Goal: Use online tool/utility: Utilize a website feature to perform a specific function

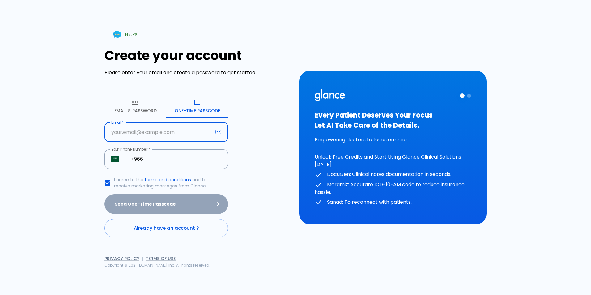
click at [148, 128] on input "Email   *" at bounding box center [158, 131] width 108 height 19
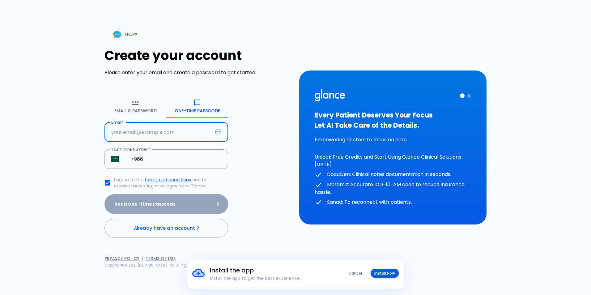
type input "[EMAIL_ADDRESS][DOMAIN_NAME]"
click at [154, 160] on input "+966" at bounding box center [176, 158] width 104 height 19
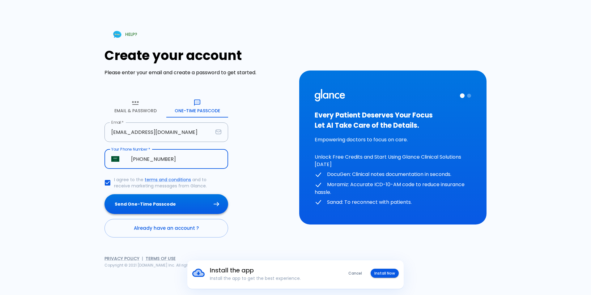
type input "[PHONE_NUMBER]"
click at [159, 202] on button "Send One-Time Passcode" at bounding box center [166, 204] width 124 height 20
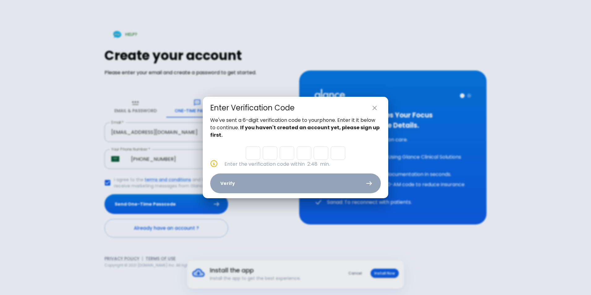
type input "9"
type input "8"
type input "4"
type input "6"
type input "9"
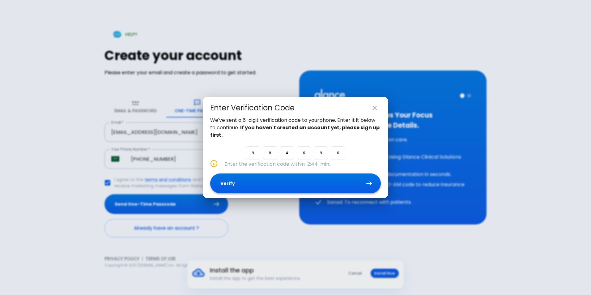
type input "6"
click at [262, 189] on button "Verify" at bounding box center [295, 183] width 171 height 20
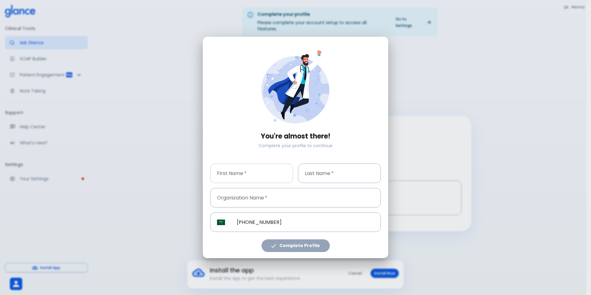
click at [243, 178] on input "First Name   *" at bounding box center [251, 172] width 83 height 19
type input "[PERSON_NAME]"
type input "Alenazi"
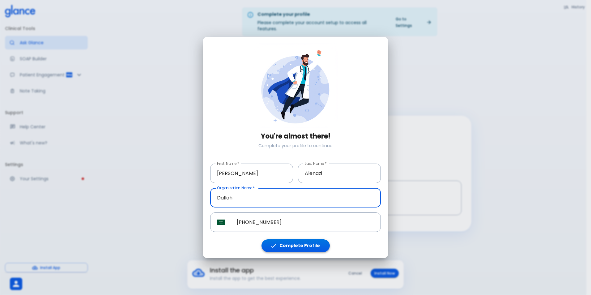
type input "Dallah"
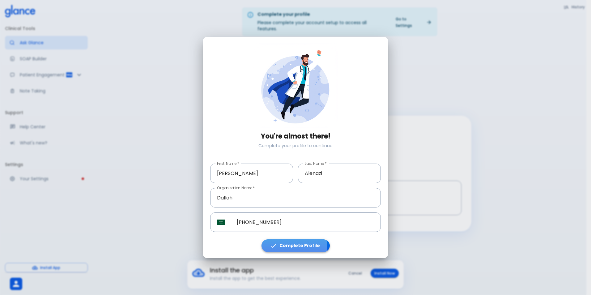
click at [295, 245] on button "Complete Profile" at bounding box center [295, 245] width 68 height 13
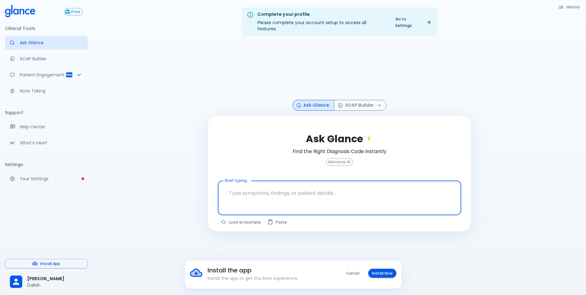
click at [381, 274] on button "Install Now" at bounding box center [382, 272] width 28 height 9
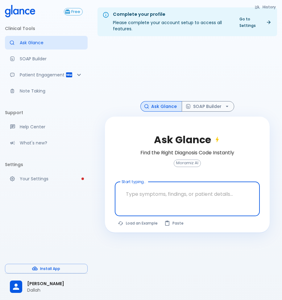
click at [163, 192] on textarea "Start typing..." at bounding box center [187, 193] width 137 height 19
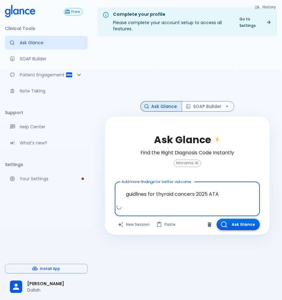
type textarea "guidlines for thyroid cancers 2025 ATA"
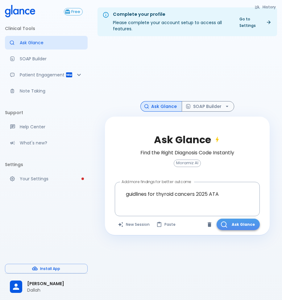
click at [254, 228] on button "Ask Glance" at bounding box center [238, 223] width 43 height 11
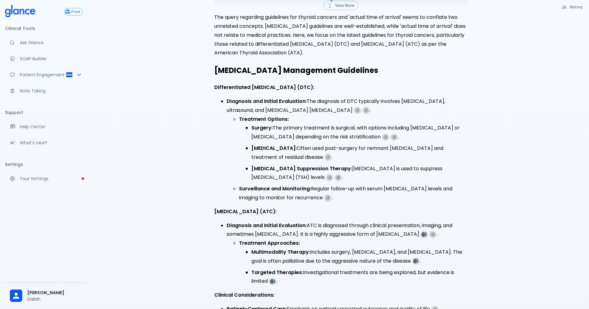
scroll to position [125, 0]
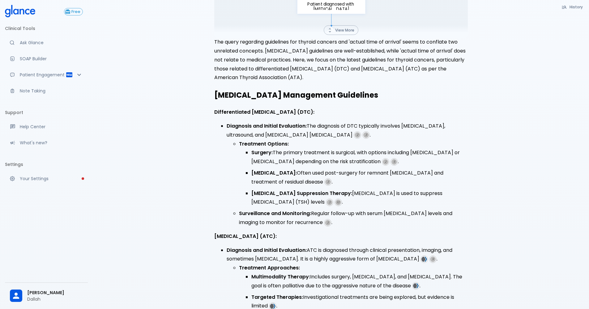
click at [325, 179] on span "3" at bounding box center [328, 182] width 6 height 6
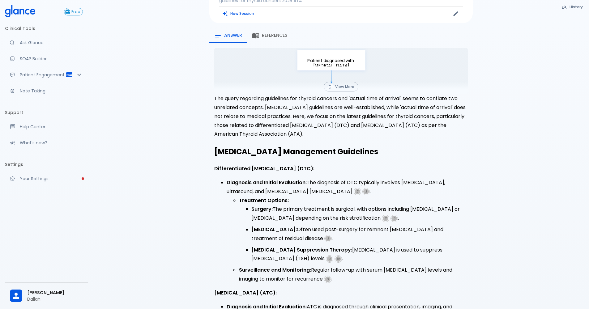
scroll to position [0, 0]
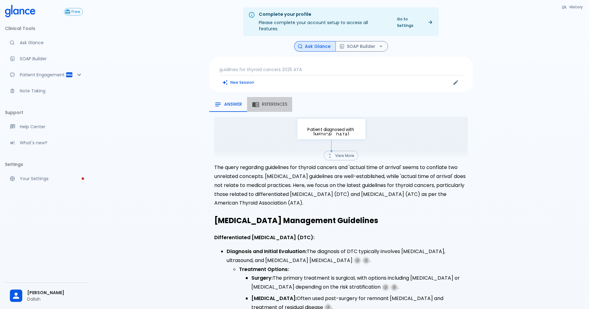
click at [277, 102] on span "References" at bounding box center [274, 105] width 25 height 6
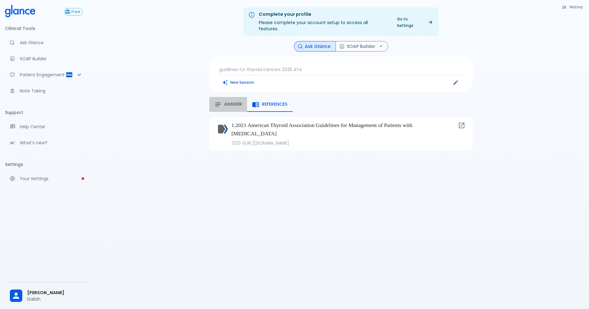
click at [234, 102] on span "Answer" at bounding box center [233, 105] width 18 height 6
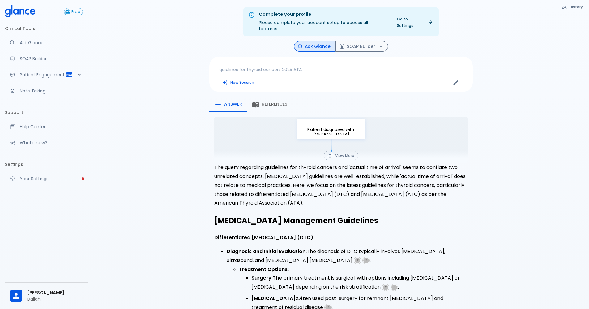
click at [330, 153] on icon "button" at bounding box center [330, 156] width 6 height 6
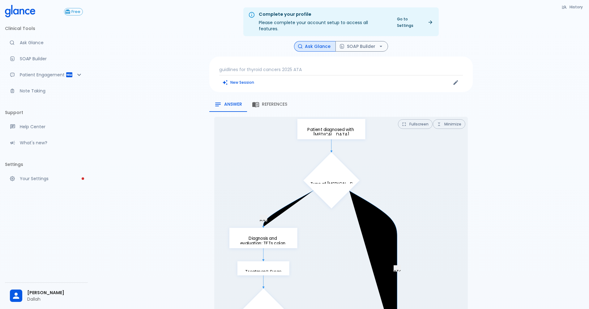
click at [293, 66] on p "guidlines for thyroid cancers 2025 ATA" at bounding box center [340, 69] width 243 height 6
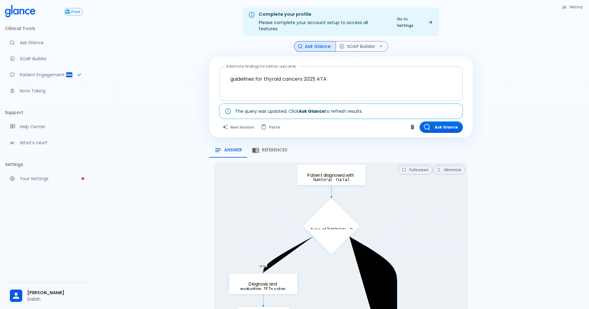
click at [309, 89] on div at bounding box center [341, 94] width 241 height 11
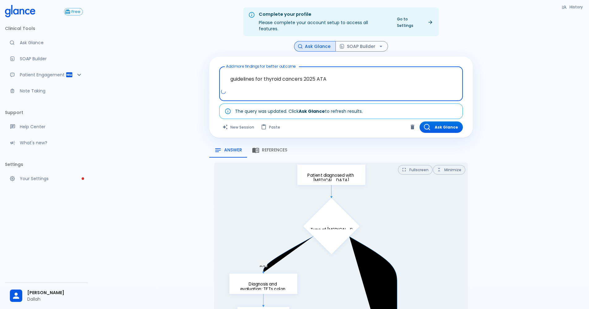
click at [336, 73] on textarea "guidelines for thyroid cancers 2025 ATA" at bounding box center [340, 78] width 235 height 19
type textarea "guidelines for thyroid cancers 2025 ATA, defrentiated thyroid cancers"
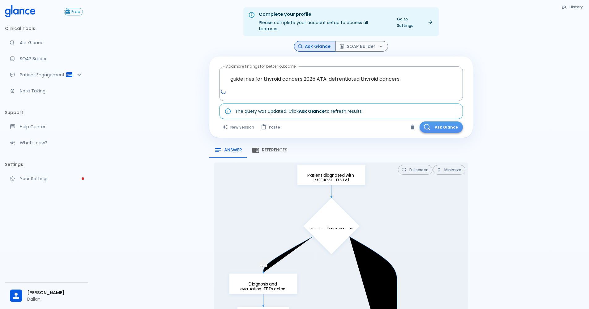
click at [437, 121] on button "Ask Glance" at bounding box center [440, 126] width 43 height 11
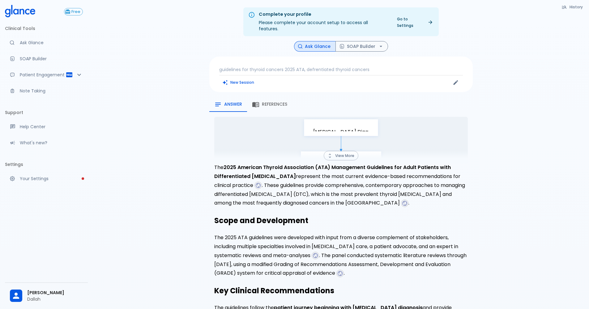
click at [279, 101] on div "References" at bounding box center [269, 104] width 35 height 7
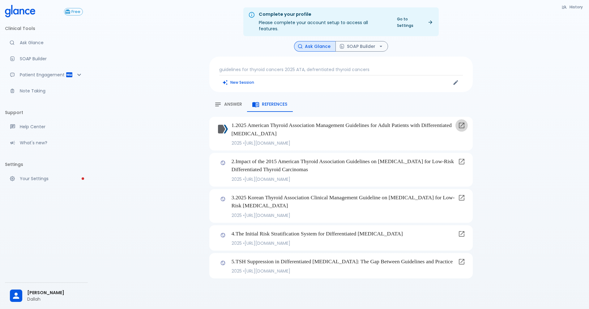
click at [462, 122] on icon at bounding box center [461, 125] width 7 height 7
click at [226, 102] on span "Answer" at bounding box center [233, 105] width 18 height 6
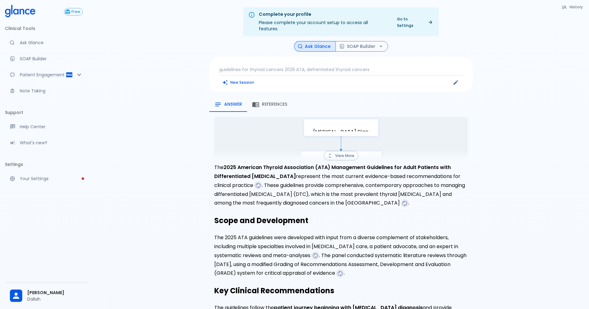
click at [309, 66] on p "guidelines for thyroid cancers 2025 ATA, defrentiated thyroid cancers" at bounding box center [340, 69] width 243 height 6
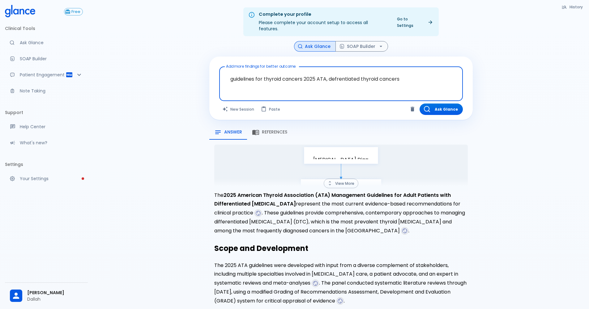
drag, startPoint x: 403, startPoint y: 75, endPoint x: 211, endPoint y: 65, distance: 192.1
click at [211, 65] on div "Add more findings for better outcome guidelines for thyroid cancers 2025 ATA, d…" at bounding box center [340, 88] width 263 height 63
click at [414, 74] on textarea "guidelines for thyroid cancers 2025 ATA, defrentiated thyroid cancers" at bounding box center [340, 78] width 235 height 19
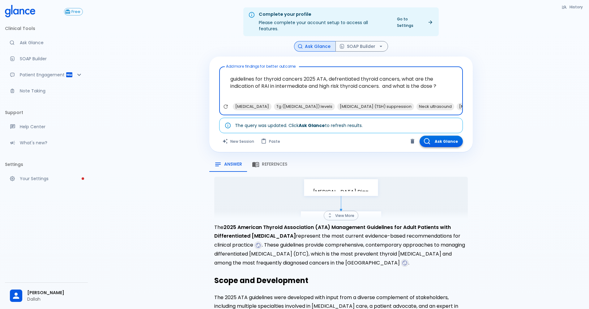
type textarea "guidelines for thyroid cancers 2025 ATA, defrentiated thyroid cancers, what are…"
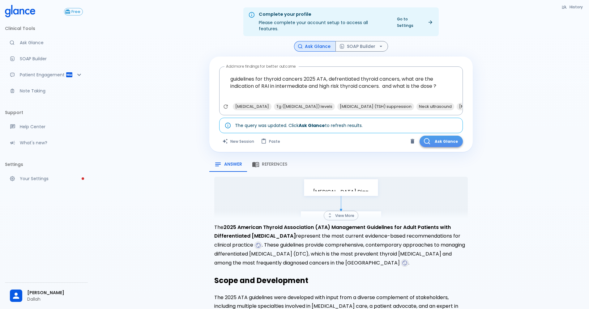
click at [439, 139] on button "Ask Glance" at bounding box center [440, 141] width 43 height 11
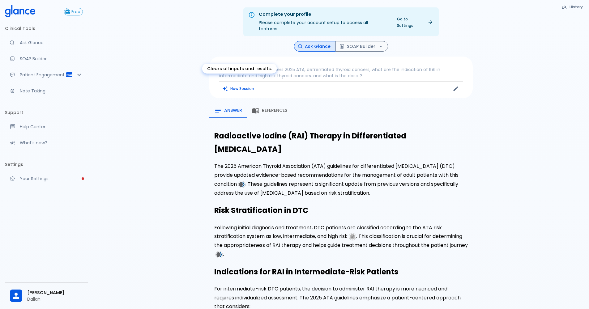
click at [250, 84] on button "New Session" at bounding box center [238, 88] width 39 height 9
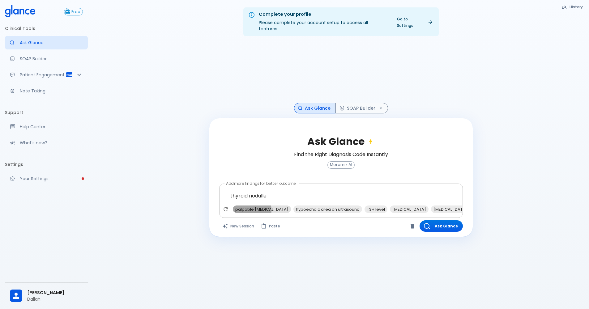
click at [243, 206] on span "palpable nodule" at bounding box center [262, 209] width 58 height 7
click at [307, 206] on span "TSH level" at bounding box center [315, 209] width 23 height 7
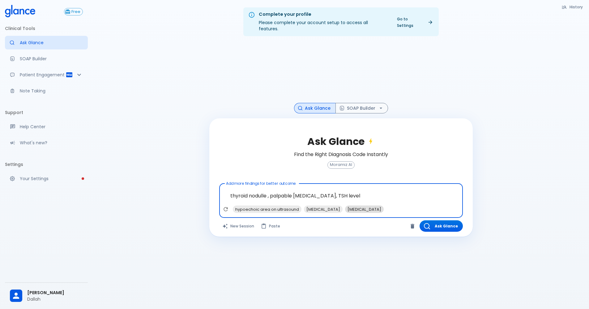
click at [365, 206] on span "levothyroxine" at bounding box center [364, 209] width 39 height 7
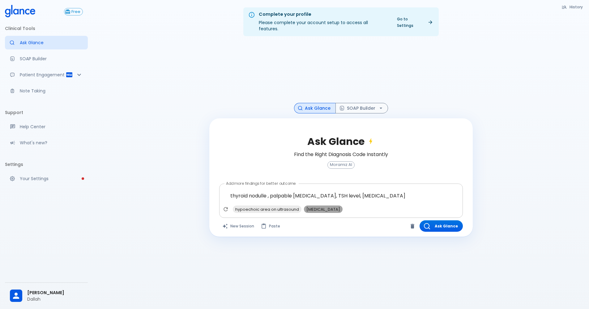
click at [310, 206] on span "fine needle aspiration" at bounding box center [323, 209] width 39 height 7
type textarea "thyroid nodulle , palpable nodule, TSH level, levothyroxine, fine needle aspira…"
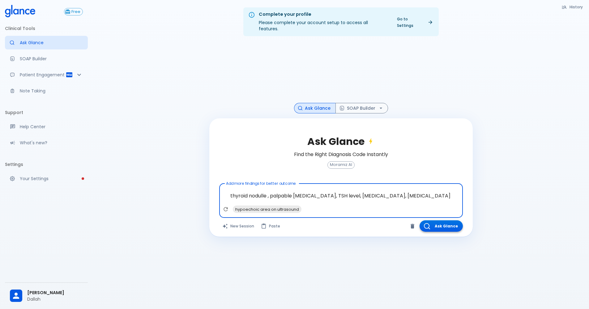
click at [444, 220] on button "Ask Glance" at bounding box center [440, 225] width 43 height 11
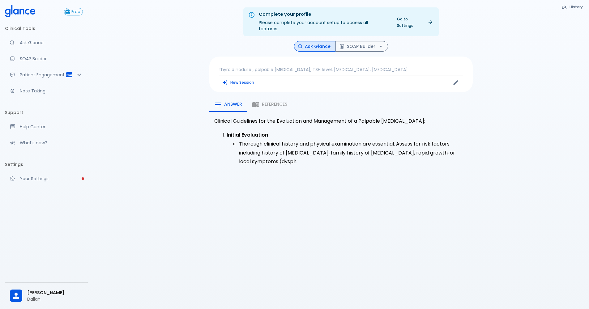
click at [408, 66] on p "thyroid nodulle , palpable nodule, TSH level, levothyroxine, fine needle aspira…" at bounding box center [340, 69] width 243 height 6
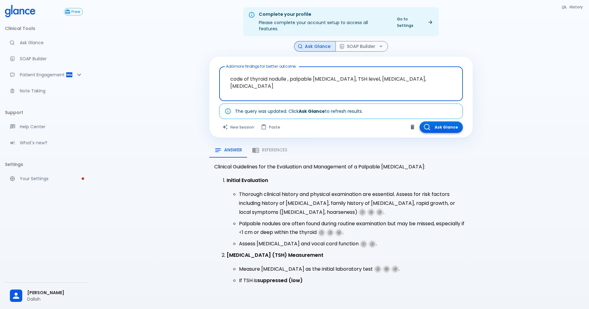
type textarea "code of thyroid nodulle , palpable nodule, TSH level, levothyroxine, fine needl…"
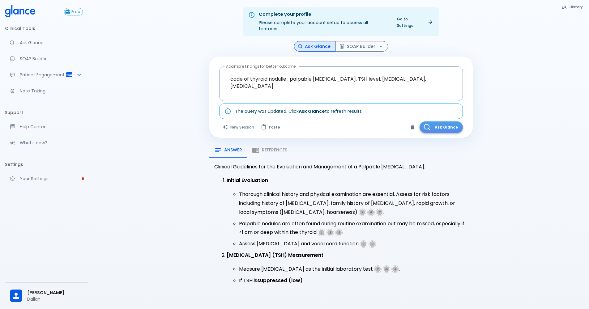
click at [432, 121] on button "Ask Glance" at bounding box center [440, 126] width 43 height 11
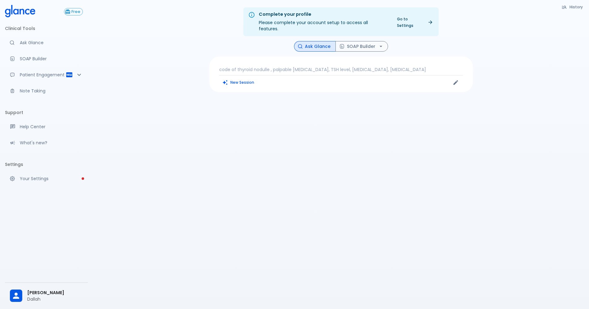
click at [417, 66] on p "code of thyroid nodulle , palpable nodule, TSH level, levothyroxine, fine needl…" at bounding box center [340, 69] width 243 height 6
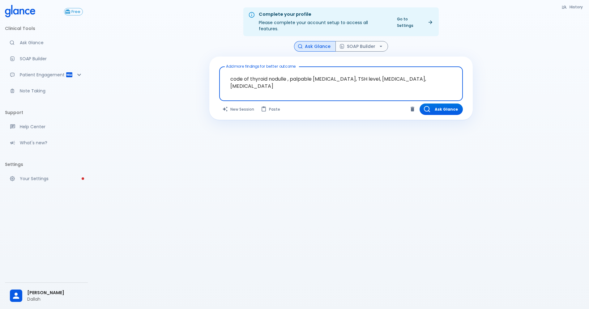
click at [433, 103] on button "Ask Glance" at bounding box center [440, 108] width 43 height 11
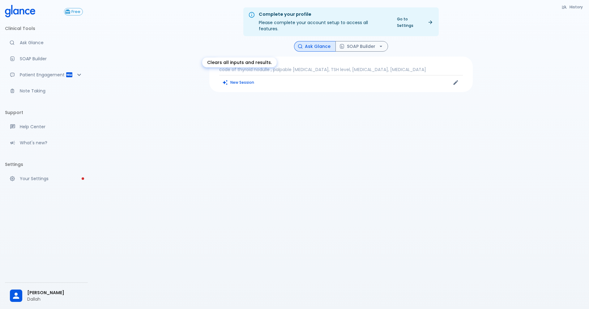
click at [233, 58] on div "Clears all inputs and results." at bounding box center [239, 62] width 74 height 10
click at [420, 59] on div "code of thyroid nodulle , palpable nodule, TSH level, levothyroxine, fine needl…" at bounding box center [340, 75] width 263 height 36
click at [421, 66] on p "code of thyroid nodulle , palpable nodule, TSH level, levothyroxine, fine needl…" at bounding box center [340, 69] width 243 height 6
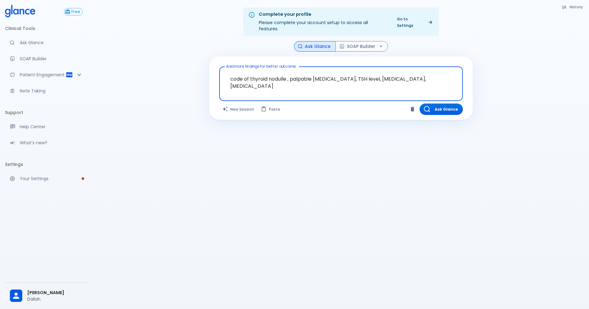
click at [458, 76] on div "code of thyroid nodulle , palpable nodule, TSH level, levothyroxine, fine needl…" at bounding box center [340, 83] width 243 height 35
click at [450, 70] on textarea "code of thyroid nodulle , palpable nodule, TSH level, levothyroxine, fine needl…" at bounding box center [340, 78] width 235 height 19
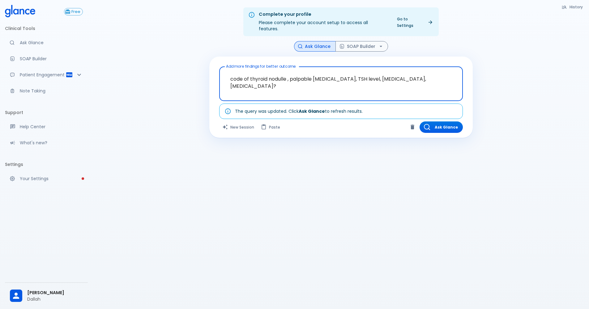
type textarea "code of thyroid nodulle , palpable nodule, TSH level, levothyroxine, fine needl…"
click at [436, 115] on div "Add more findings for better outcome code of thyroid nodulle , palpable nodule,…" at bounding box center [340, 97] width 263 height 81
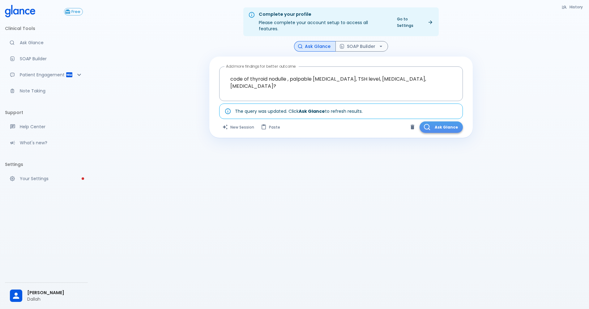
click at [437, 121] on button "Ask Glance" at bounding box center [440, 126] width 43 height 11
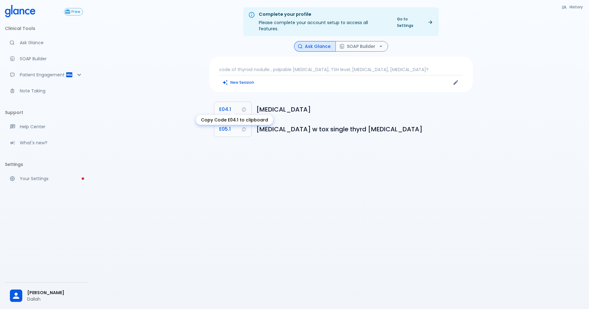
click at [216, 105] on button "E04.1" at bounding box center [232, 109] width 37 height 15
click at [367, 41] on button "SOAP Builder" at bounding box center [361, 46] width 53 height 11
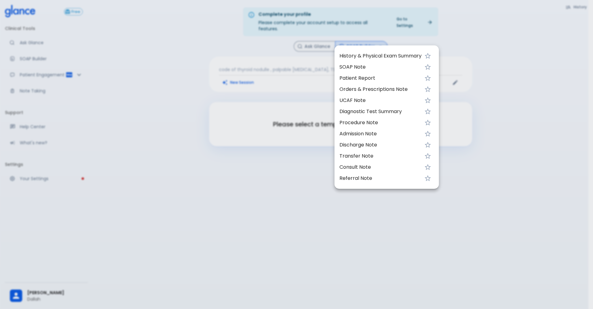
click at [369, 99] on span "UCAF Note" at bounding box center [381, 100] width 82 height 7
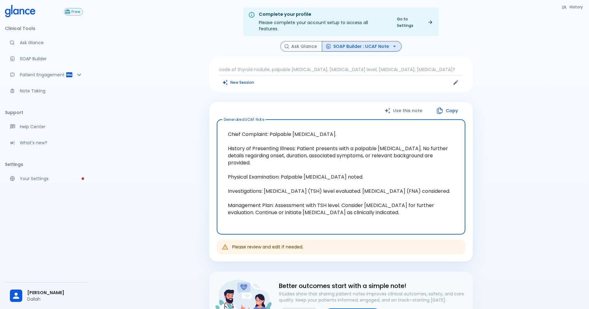
drag, startPoint x: 354, startPoint y: 142, endPoint x: 323, endPoint y: 174, distance: 45.0
click at [317, 181] on textarea "Chief Complaint: Palpable thyroid nodule. History of Presenting Illness: Patien…" at bounding box center [341, 177] width 240 height 105
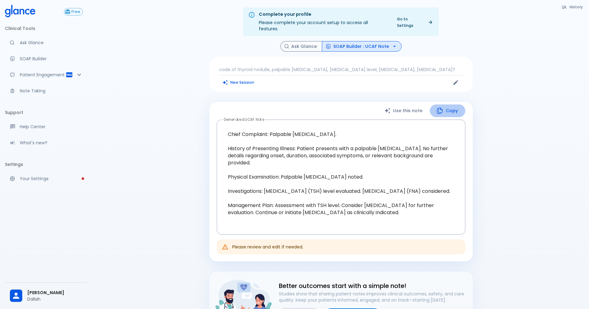
click at [454, 106] on button "Copy" at bounding box center [447, 110] width 36 height 13
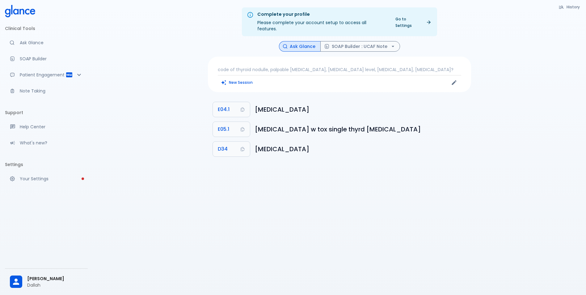
click at [291, 66] on p "code of thyroid nodulle, palpable nodule, thyroid stimulating hormone level, le…" at bounding box center [339, 69] width 243 height 6
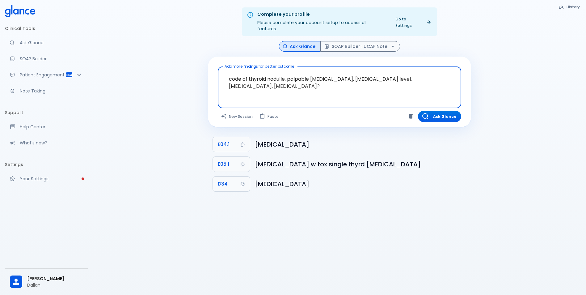
drag, startPoint x: 348, startPoint y: 81, endPoint x: 168, endPoint y: 47, distance: 182.7
click at [172, 50] on div "Complete your profile Please complete your account setup to access all features…" at bounding box center [339, 155] width 493 height 310
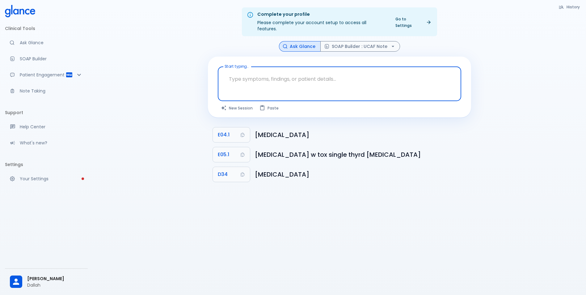
type textarea "Lactulose"
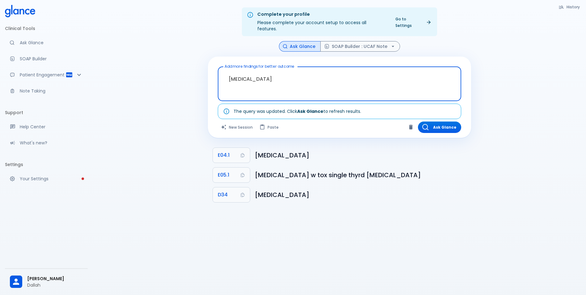
drag, startPoint x: 260, startPoint y: 72, endPoint x: 183, endPoint y: 70, distance: 77.6
click at [183, 70] on div "Complete your profile Please complete your account setup to access all features…" at bounding box center [339, 155] width 493 height 310
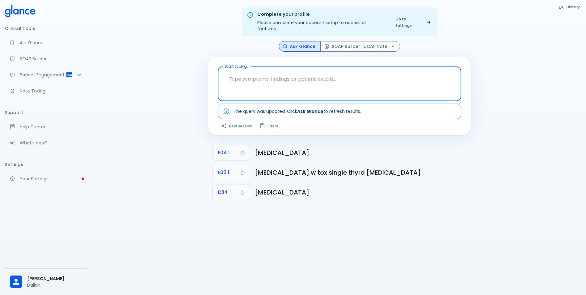
click at [265, 78] on textarea "Start typing..." at bounding box center [339, 78] width 235 height 19
paste textarea "70 year old male patient - Type 2 DM for 20 years - HTN - Obesity class 1 - IHD…"
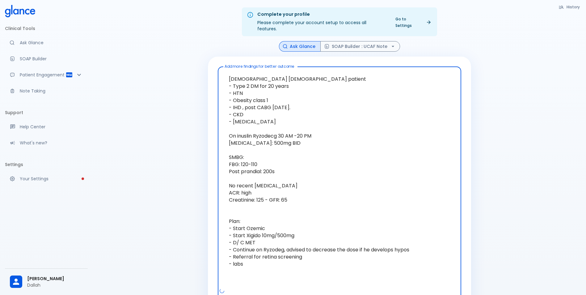
drag, startPoint x: 247, startPoint y: 256, endPoint x: 213, endPoint y: 256, distance: 34.0
click at [213, 256] on div "Add more findings for better outcome 70 year old male patient - Type 2 DM for 2…" at bounding box center [339, 197] width 263 height 280
click at [247, 199] on textarea "70 year old male patient - Type 2 DM for 20 years - HTN - Obesity class 1 - IHD…" at bounding box center [339, 178] width 235 height 218
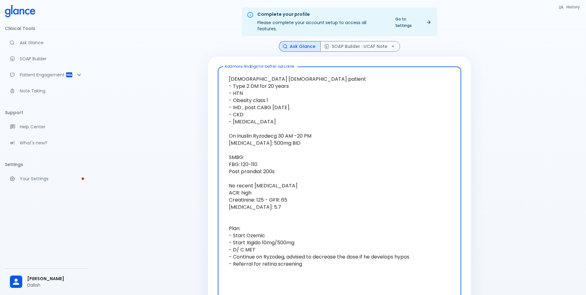
drag, startPoint x: 303, startPoint y: 185, endPoint x: 255, endPoint y: -23, distance: 213.4
click at [255, 0] on html "↧ pull to refresh ↧ Clinical Tools Ask Glance SOAP Builder Patient Engagement N…" at bounding box center [293, 212] width 586 height 425
click at [283, 157] on textarea "70 year old male patient - Type 2 DM for 20 years - HTN - Obesity class 1 - IHD…" at bounding box center [339, 182] width 235 height 226
click at [306, 264] on textarea "70 year old male patient - Type 2 DM for 20 years - HTN - Obesity class 1 - IHD…" at bounding box center [339, 182] width 235 height 226
drag, startPoint x: 319, startPoint y: 270, endPoint x: 222, endPoint y: 53, distance: 237.9
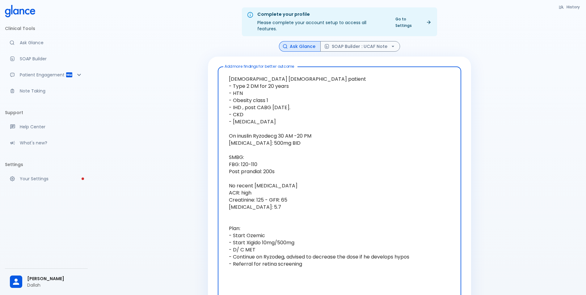
click at [222, 57] on div "Add more findings for better outcome 70 year old male patient - Type 2 DM for 2…" at bounding box center [339, 200] width 263 height 287
paste textarea "Plaxix 75 mg po od Nebilet 5 mg po od Pantazol 40 mg po od Exforge 5/160/25 Xig…"
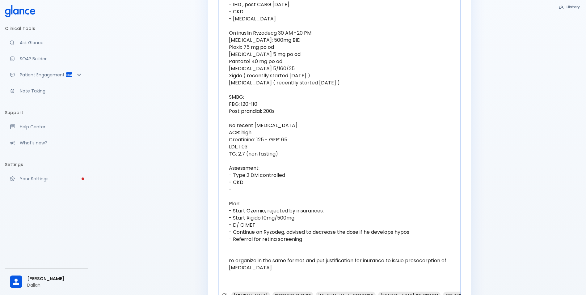
scroll to position [142, 0]
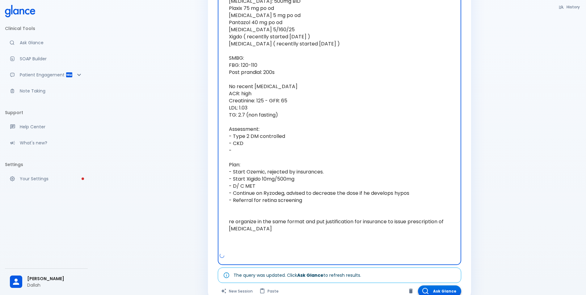
type textarea "70 year old male patient - Type 2 DM for 20 years - HTN - Obesity class 1 - IHD…"
click at [450, 285] on button "Ask Glance" at bounding box center [439, 290] width 43 height 11
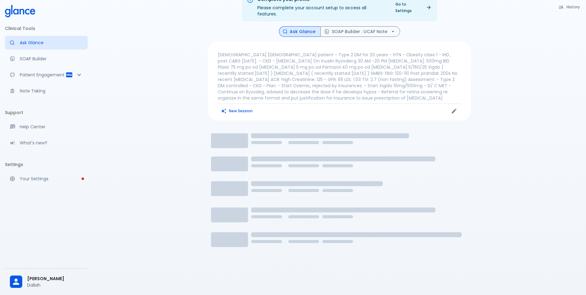
scroll to position [15, 0]
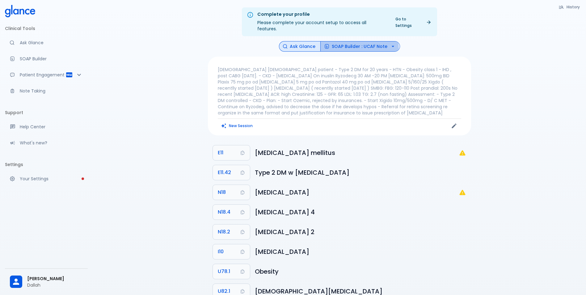
click at [346, 42] on button "SOAP Builder : UCAF Note" at bounding box center [360, 46] width 80 height 11
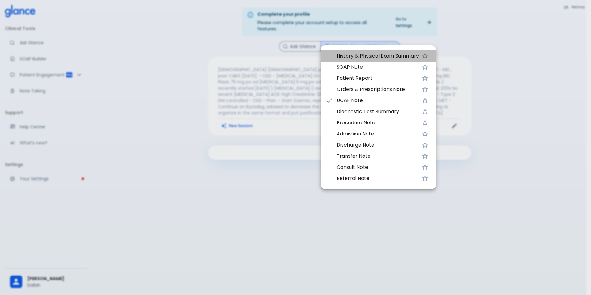
click at [346, 53] on span "History & Physical Exam Summary" at bounding box center [377, 55] width 82 height 7
